Goal: Task Accomplishment & Management: Use online tool/utility

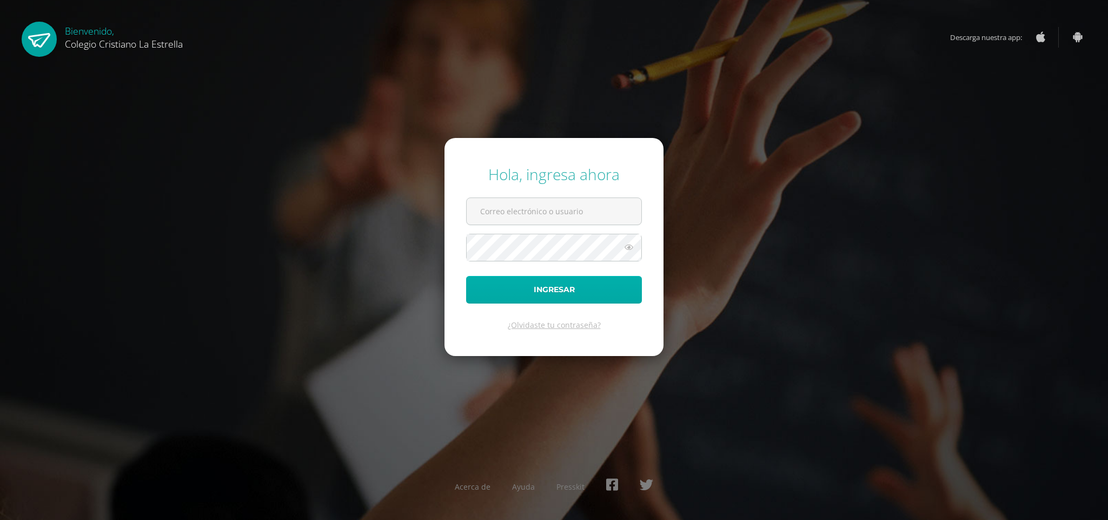
type input "[EMAIL_ADDRESS][DOMAIN_NAME]"
click at [497, 295] on button "Ingresar" at bounding box center [554, 290] width 176 height 28
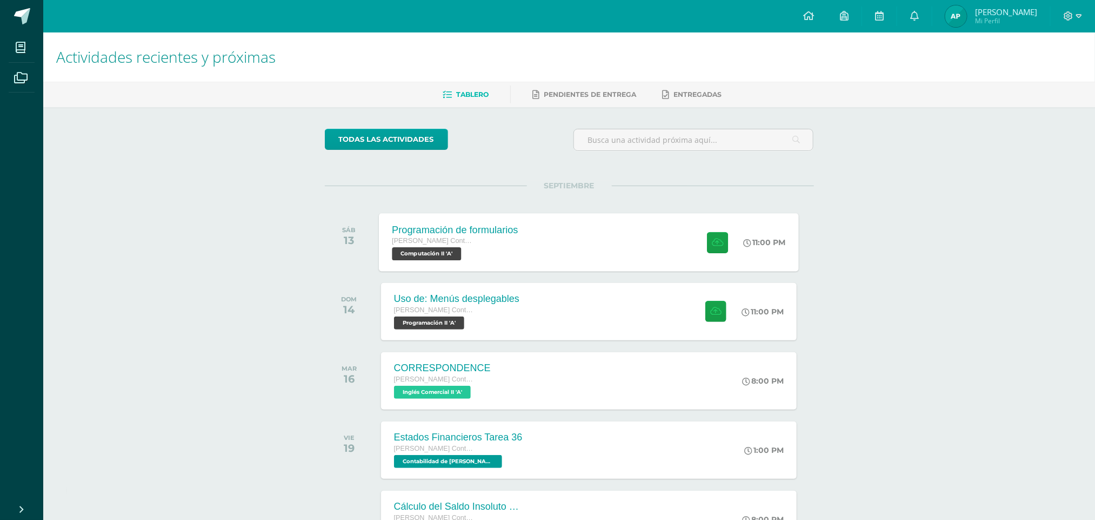
click at [667, 225] on div "Programación de formularios [PERSON_NAME] con Orientación en Computación Comput…" at bounding box center [589, 242] width 420 height 58
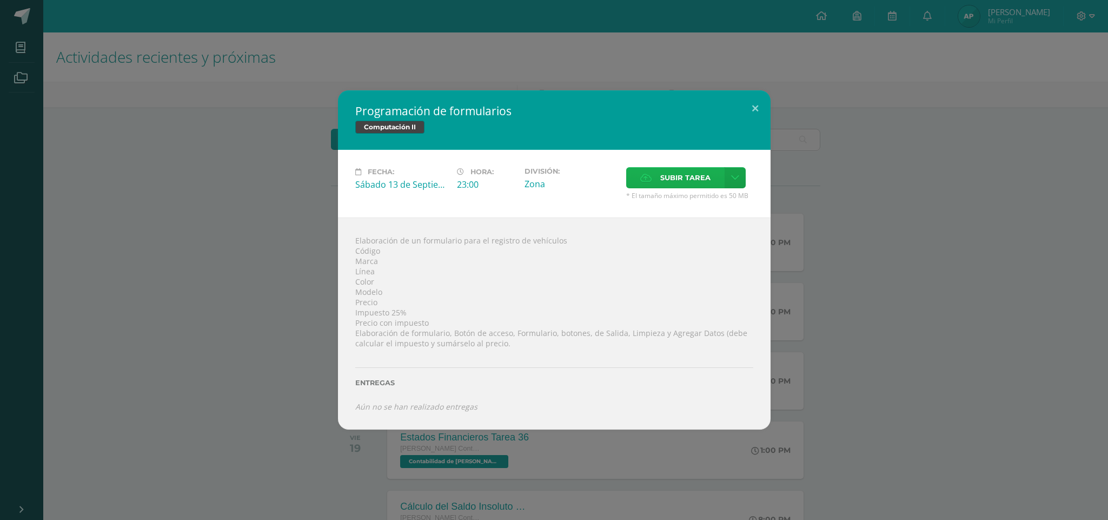
click at [675, 179] on span "Subir tarea" at bounding box center [685, 178] width 50 height 20
click at [0, 0] on input "Subir tarea" at bounding box center [0, 0] width 0 height 0
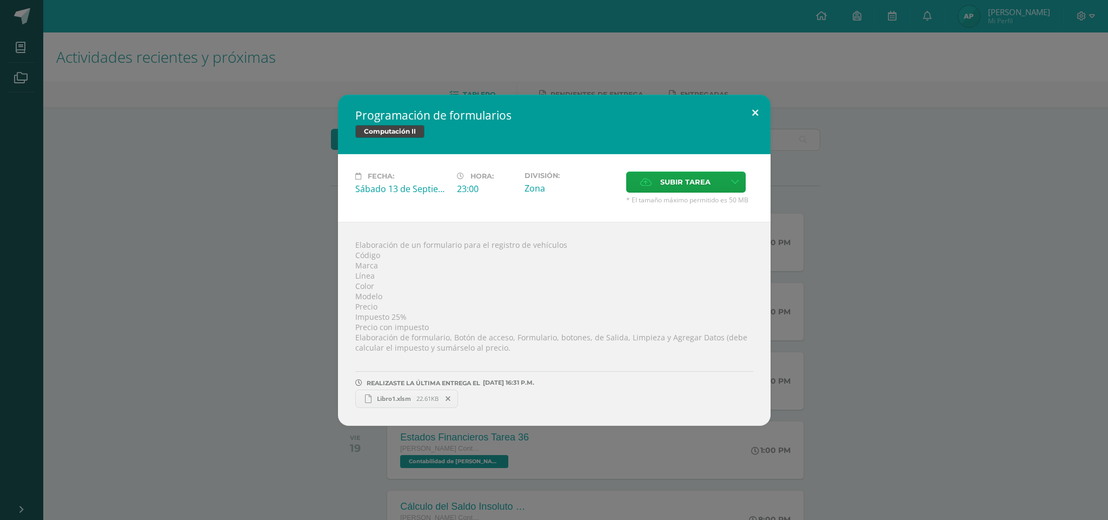
click at [756, 115] on button at bounding box center [755, 113] width 31 height 37
